Goal: Task Accomplishment & Management: Complete application form

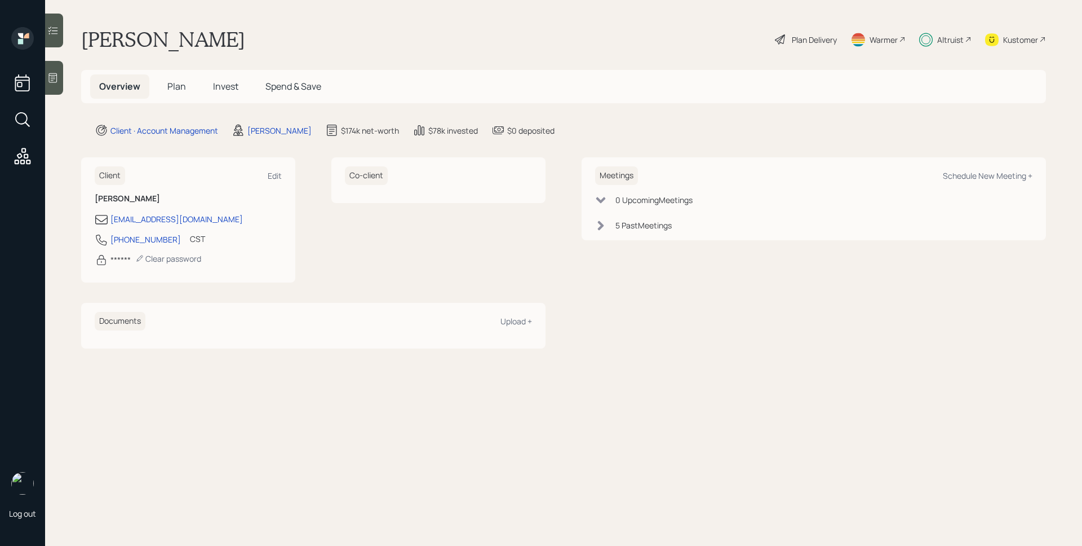
click at [796, 39] on div "Plan Delivery" at bounding box center [814, 40] width 45 height 12
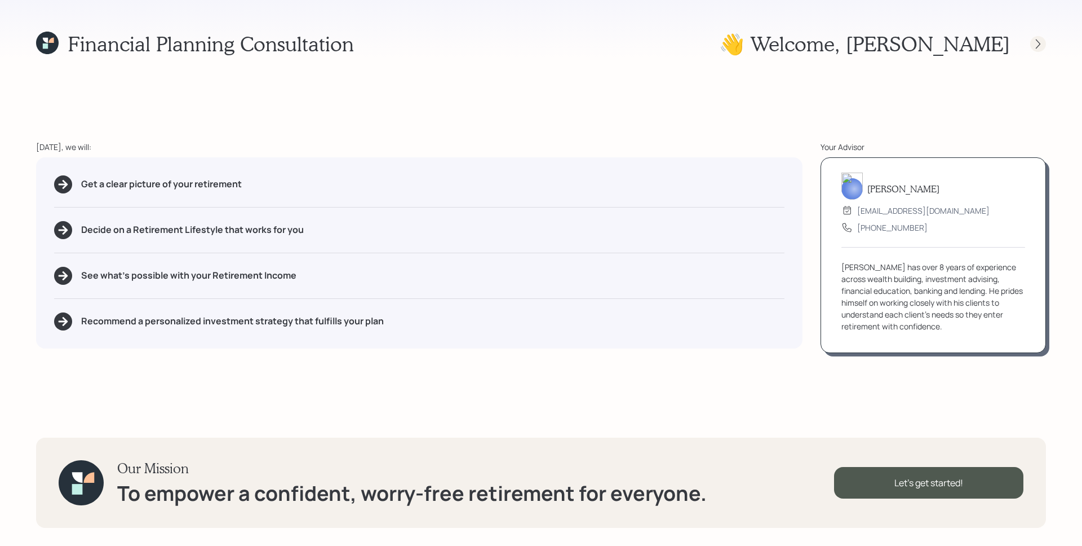
click at [1045, 48] on div at bounding box center [1028, 44] width 36 height 16
click at [1040, 42] on icon at bounding box center [1038, 43] width 11 height 11
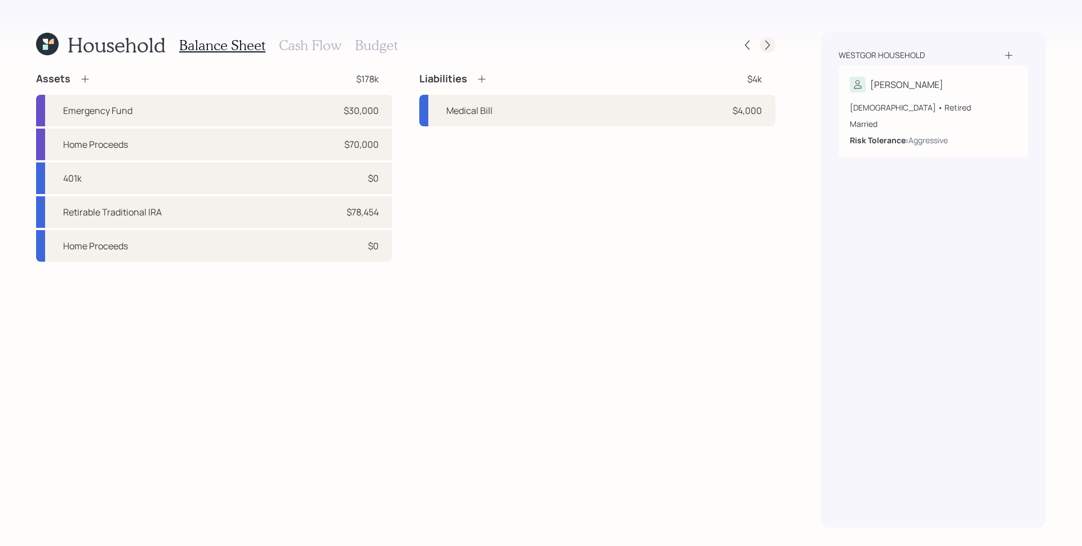
click at [772, 44] on icon at bounding box center [767, 44] width 11 height 11
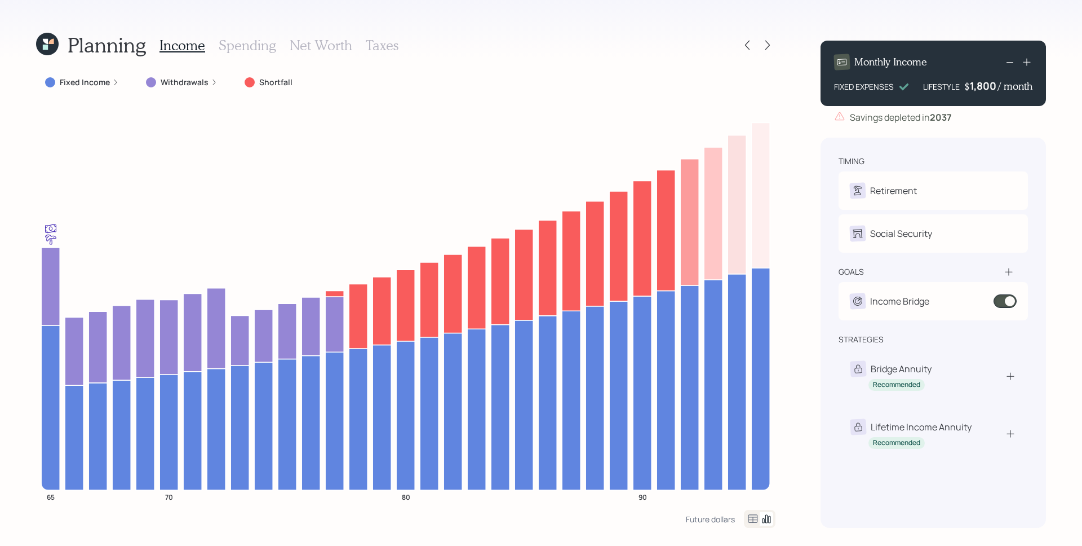
click at [191, 79] on label "Withdrawals" at bounding box center [185, 82] width 48 height 11
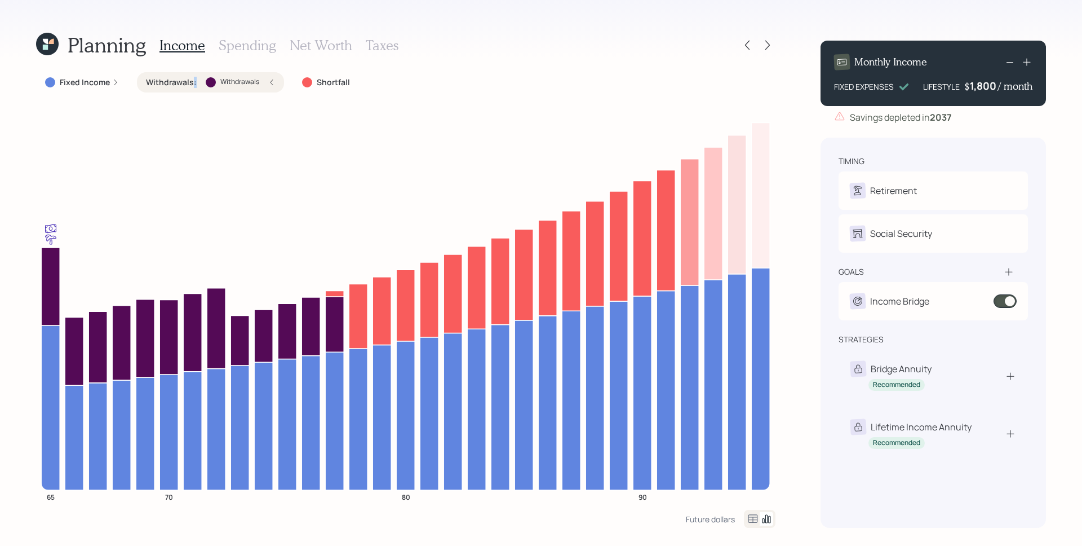
click at [191, 79] on label "Withdrawals :" at bounding box center [171, 82] width 51 height 11
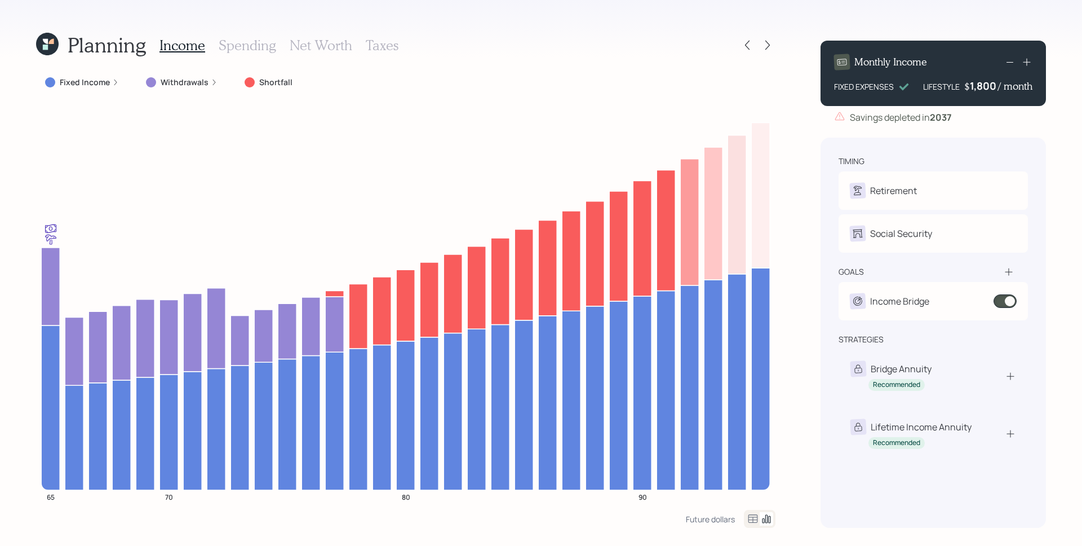
click at [220, 50] on h3 "Spending" at bounding box center [247, 45] width 57 height 16
